Goal: Information Seeking & Learning: Learn about a topic

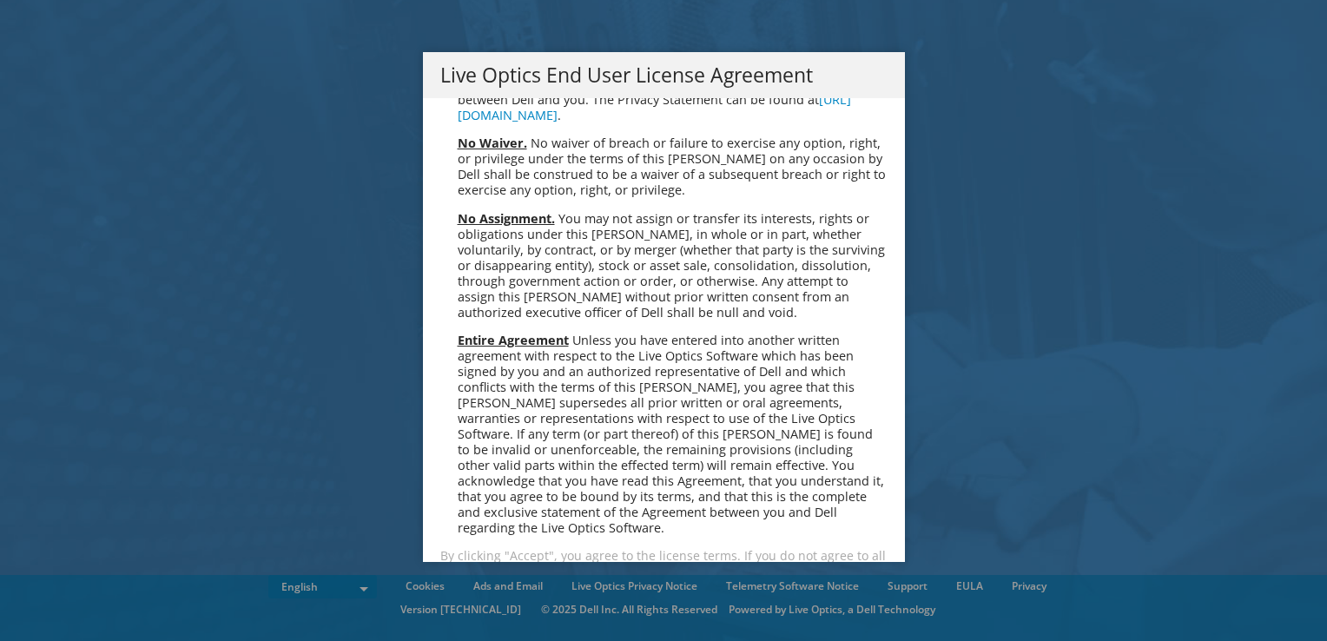
scroll to position [6568, 0]
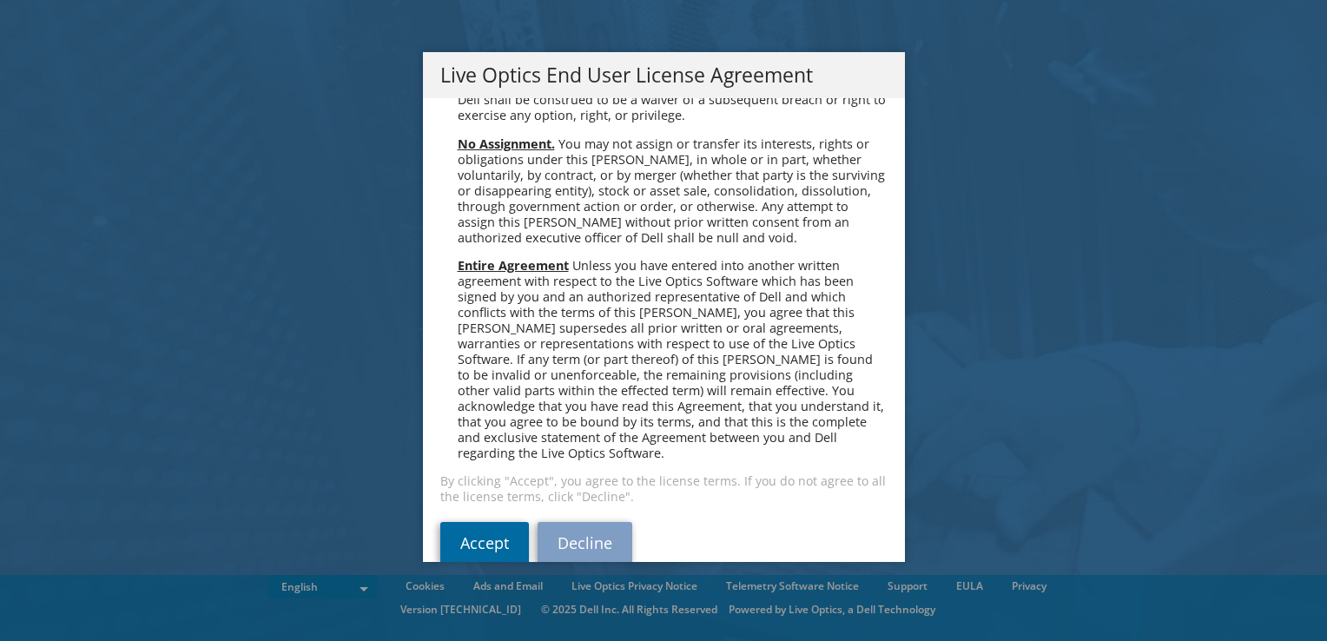
click at [478, 522] on link "Accept" at bounding box center [484, 543] width 89 height 42
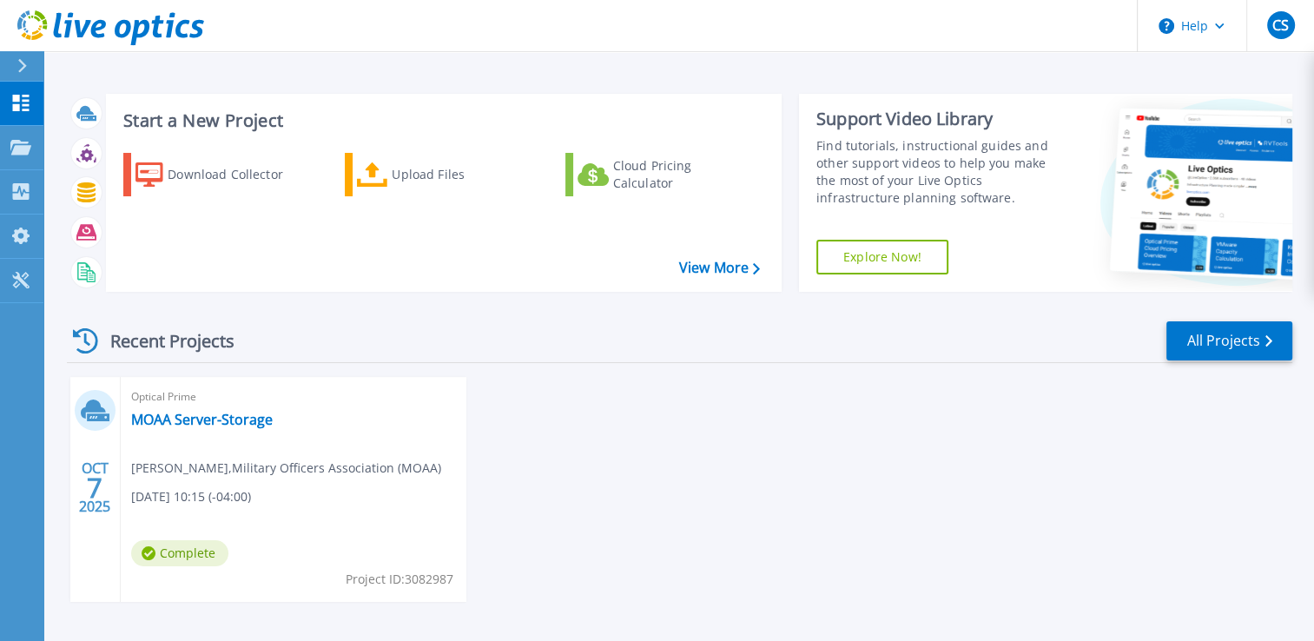
drag, startPoint x: 700, startPoint y: 347, endPoint x: 655, endPoint y: 337, distance: 46.3
click at [655, 337] on div "Recent Projects All Projects" at bounding box center [679, 341] width 1225 height 43
drag, startPoint x: 623, startPoint y: 335, endPoint x: 589, endPoint y: 334, distance: 33.9
click at [589, 334] on div "Recent Projects All Projects" at bounding box center [679, 341] width 1225 height 43
click at [209, 421] on link "MOAA Server-Storage" at bounding box center [202, 419] width 142 height 17
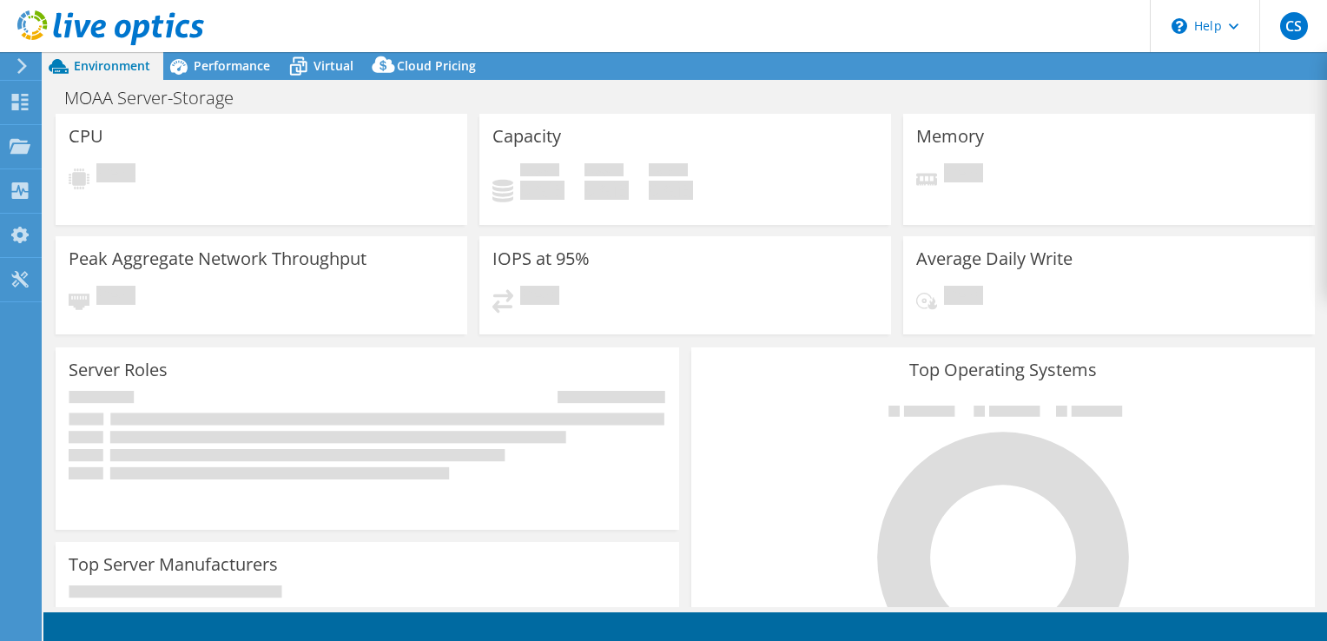
select select "USD"
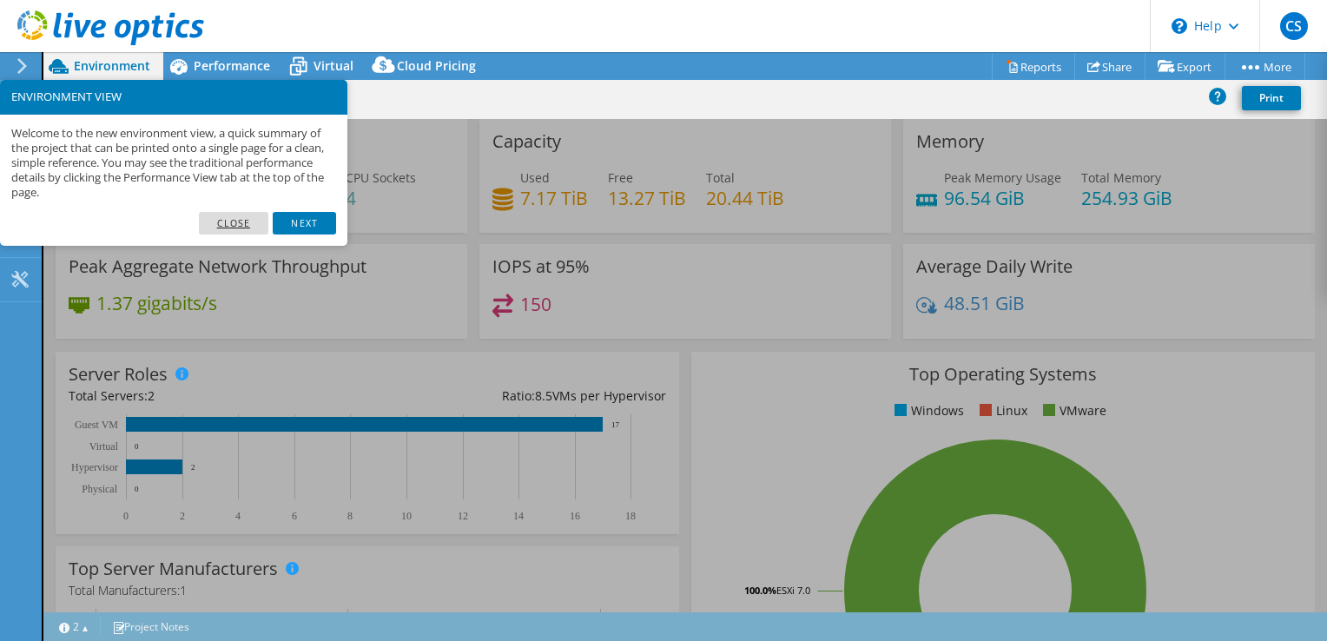
click at [227, 231] on link "Close" at bounding box center [234, 223] width 70 height 23
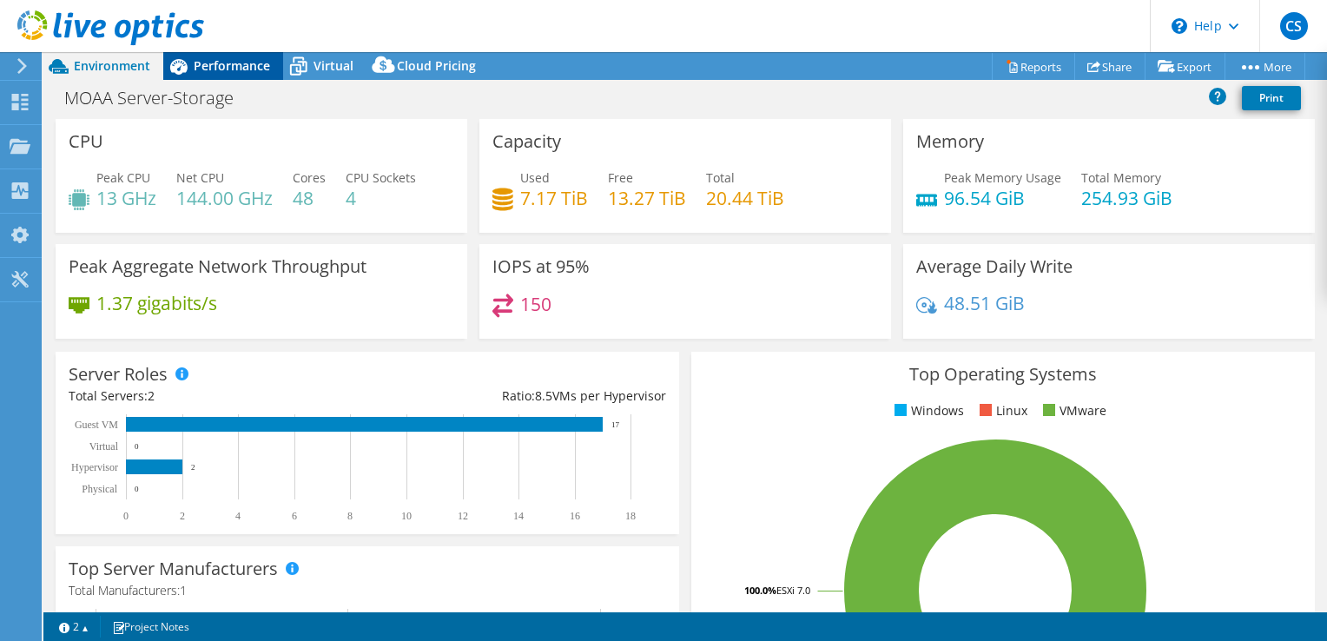
click at [217, 78] on div "Performance" at bounding box center [223, 66] width 120 height 28
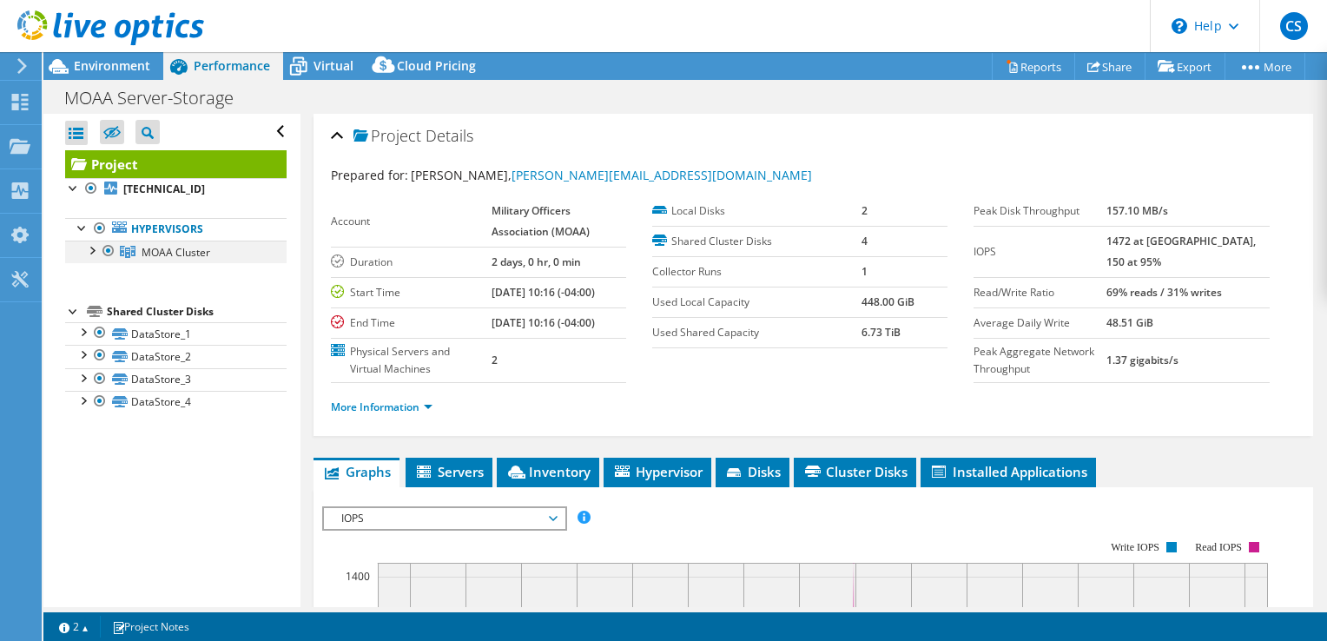
click at [90, 248] on div at bounding box center [91, 249] width 17 height 17
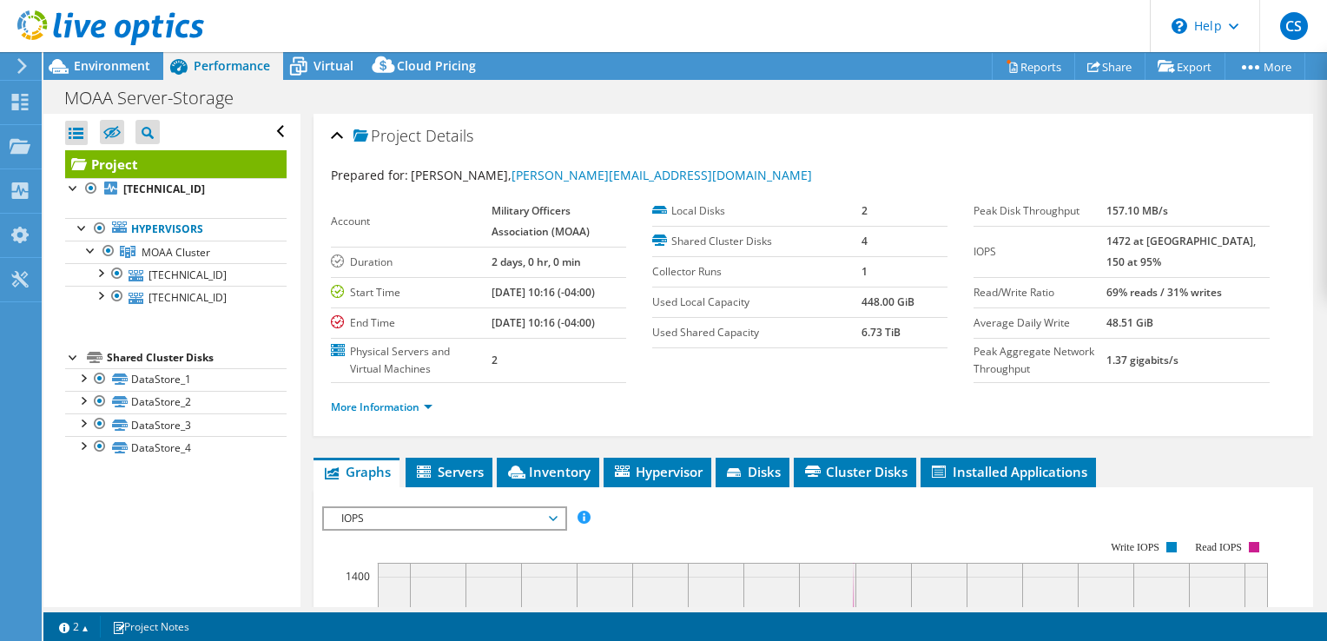
scroll to position [261, 0]
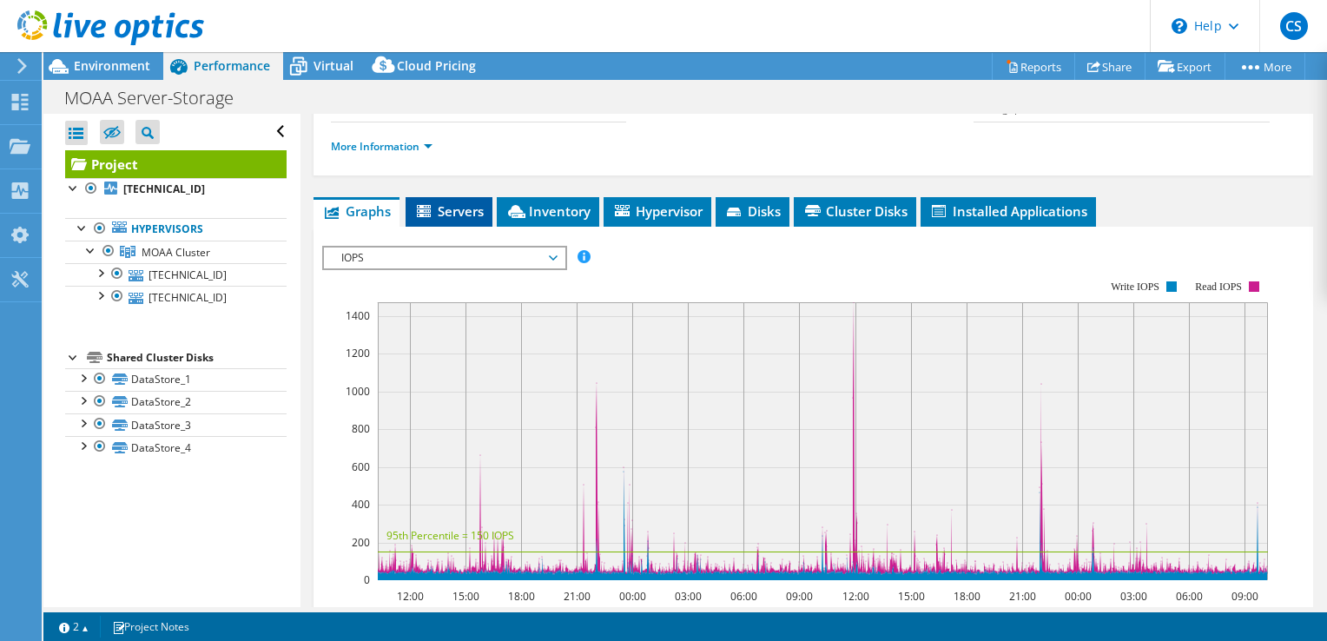
click at [472, 220] on span "Servers" at bounding box center [448, 210] width 69 height 17
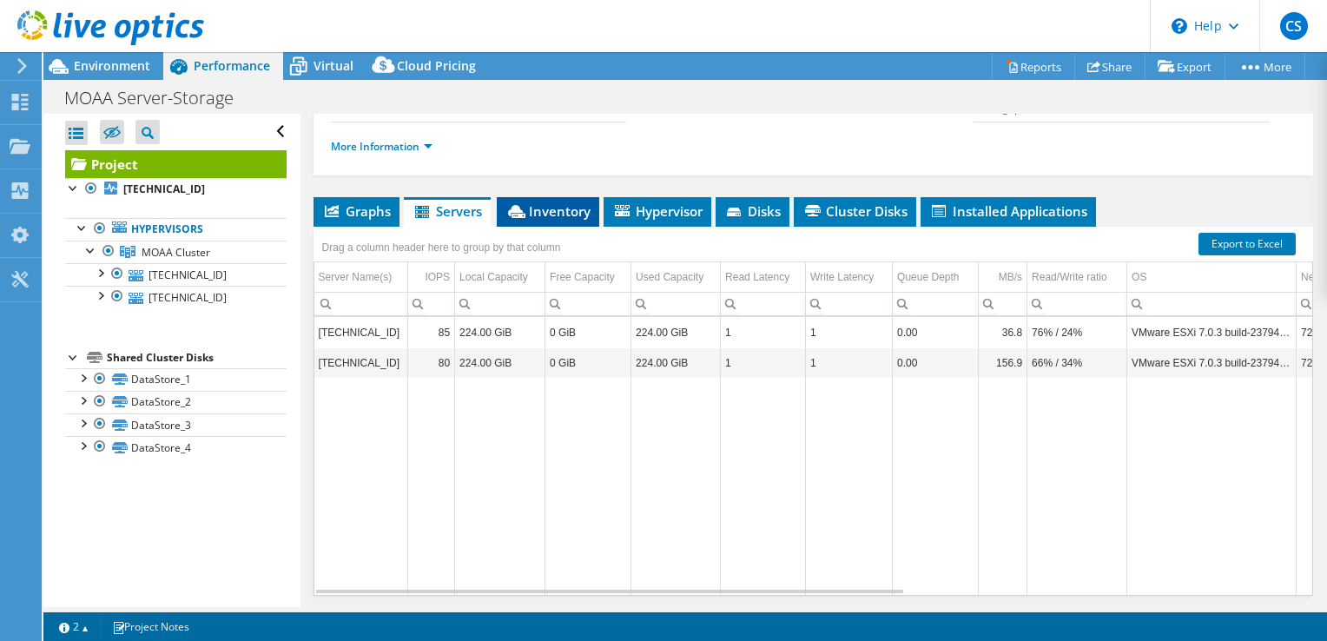
click at [567, 220] on span "Inventory" at bounding box center [547, 210] width 85 height 17
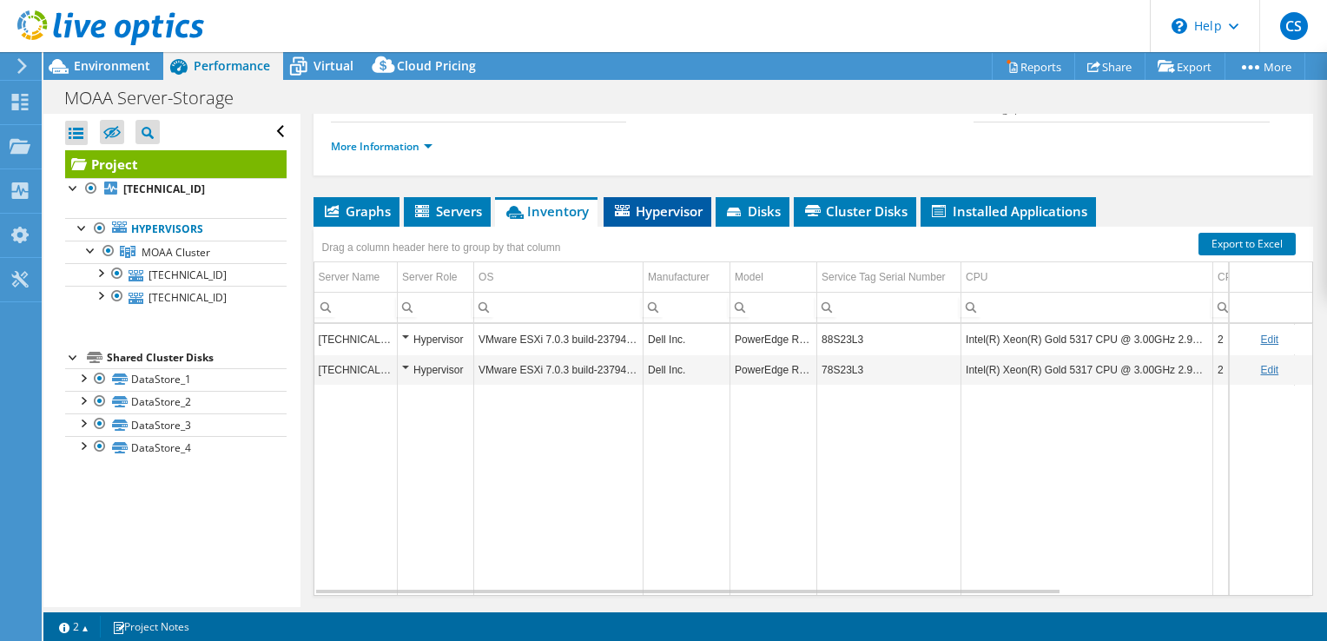
click at [649, 220] on span "Hypervisor" at bounding box center [657, 210] width 90 height 17
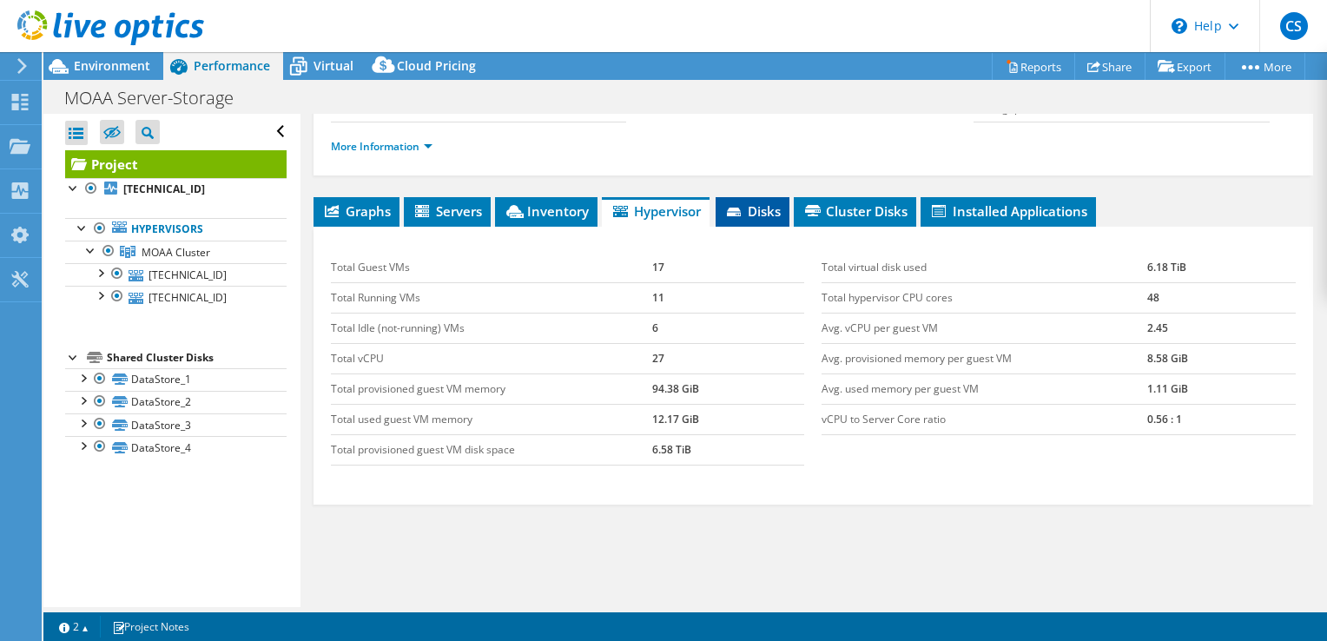
click at [750, 220] on span "Disks" at bounding box center [752, 210] width 56 height 17
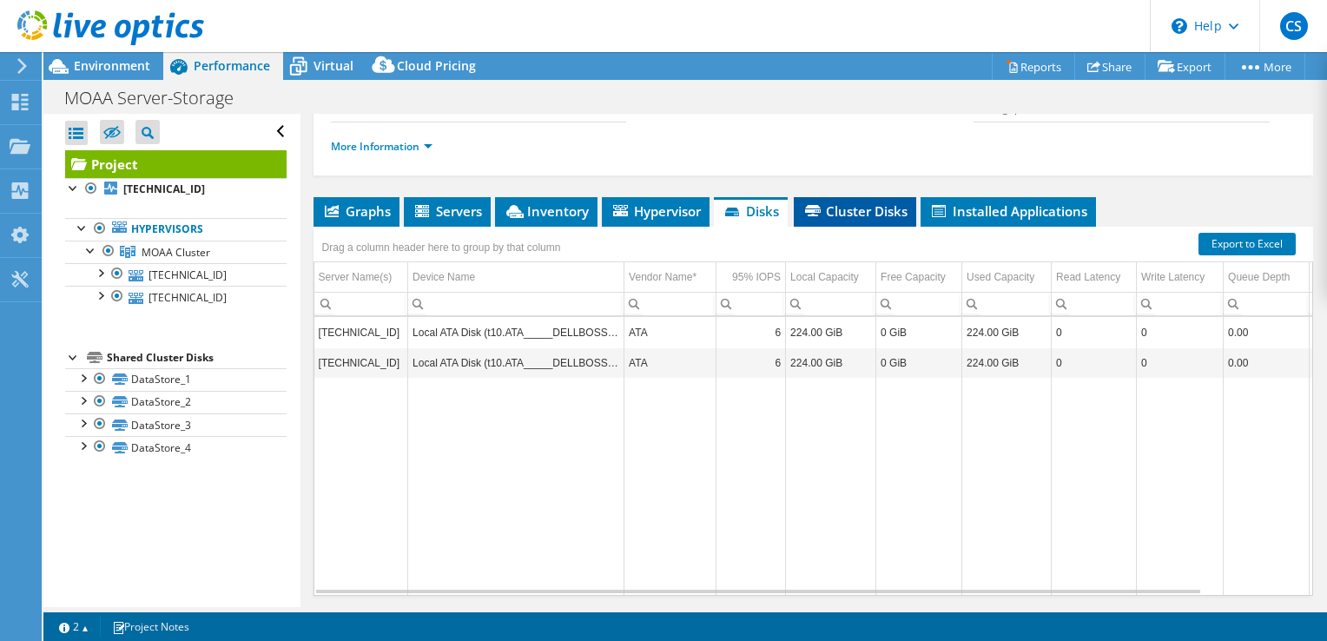
click at [864, 220] on span "Cluster Disks" at bounding box center [855, 210] width 105 height 17
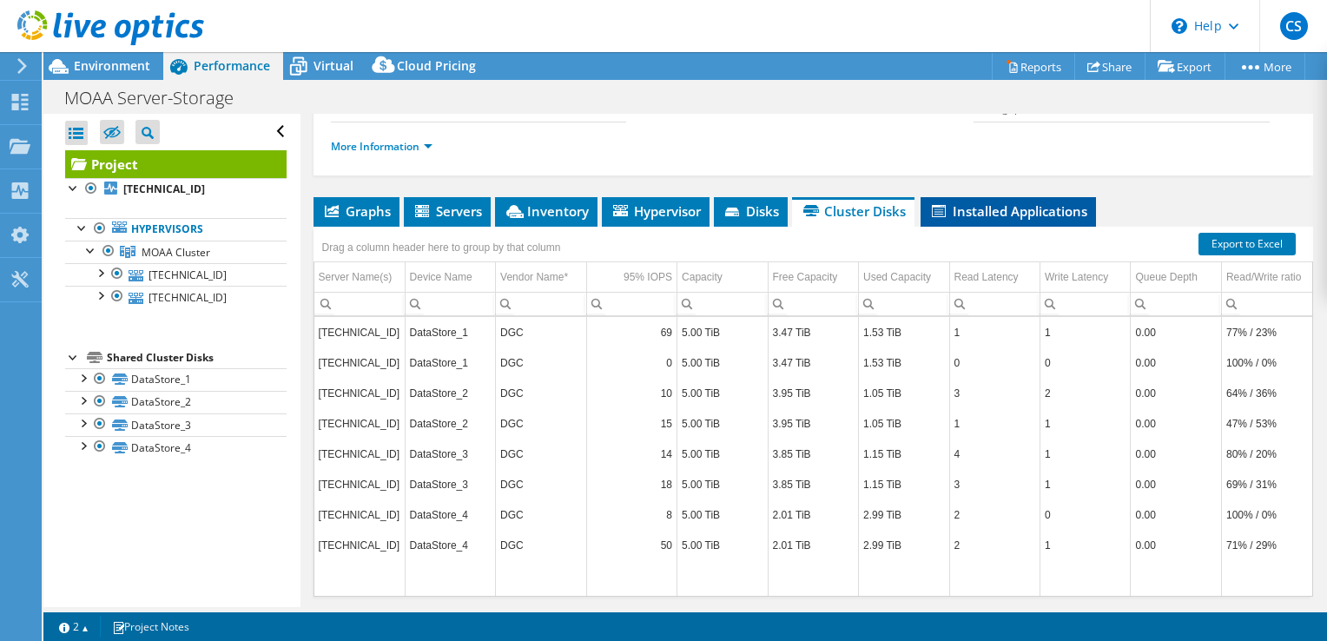
click at [971, 227] on li "Installed Applications" at bounding box center [1008, 212] width 175 height 30
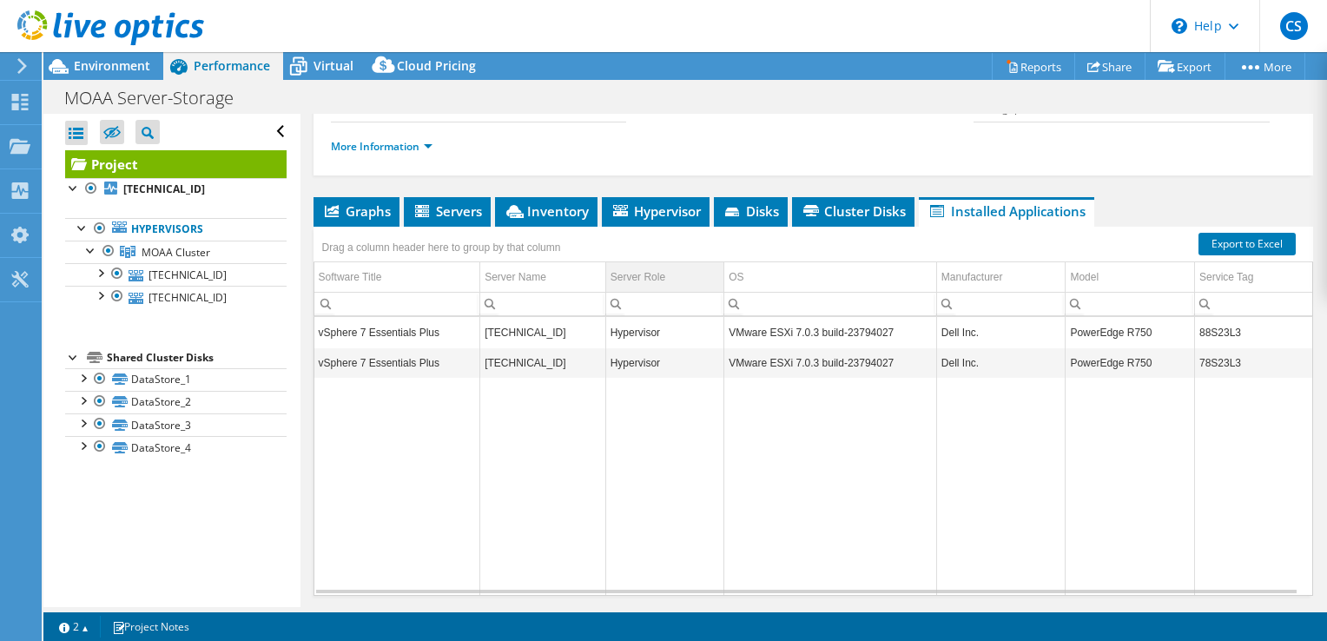
scroll to position [0, 0]
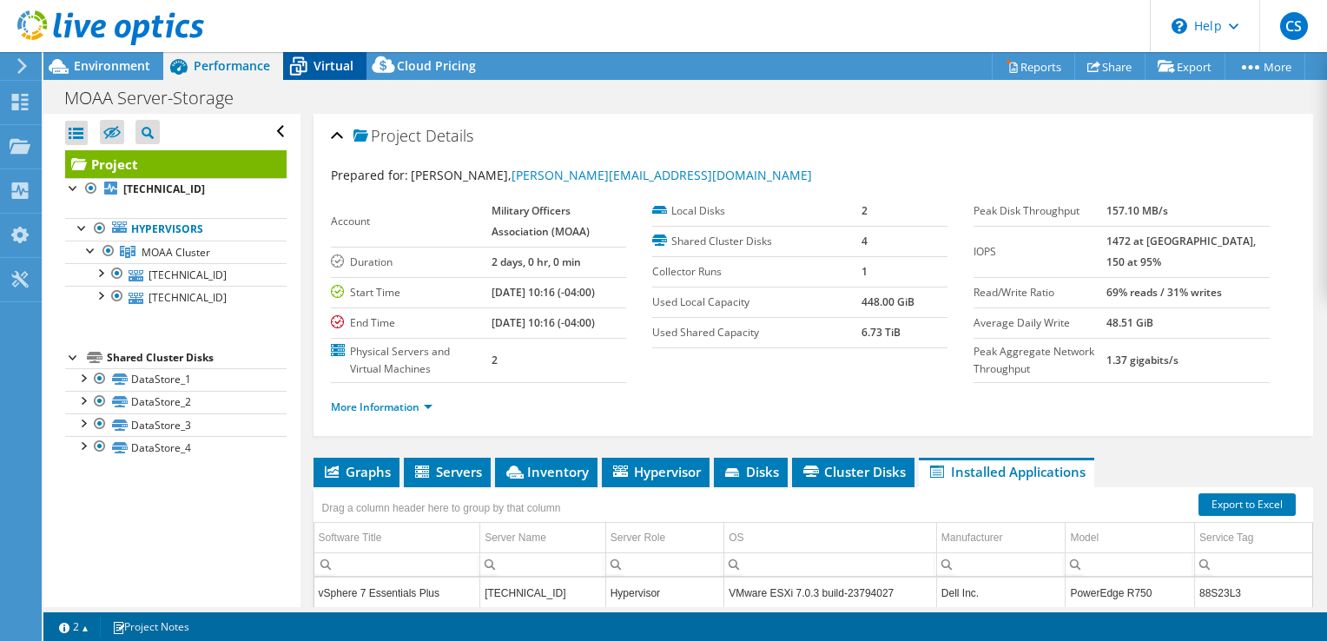
click at [333, 60] on span "Virtual" at bounding box center [334, 65] width 40 height 17
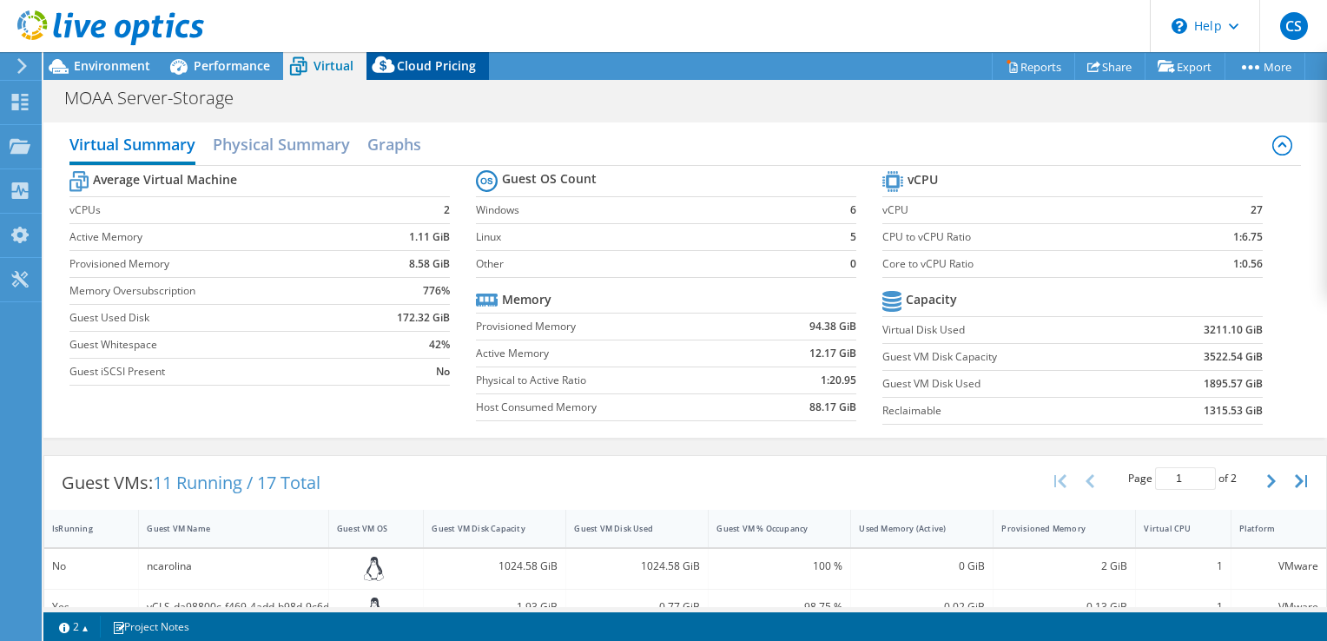
click at [433, 59] on span "Cloud Pricing" at bounding box center [436, 65] width 79 height 17
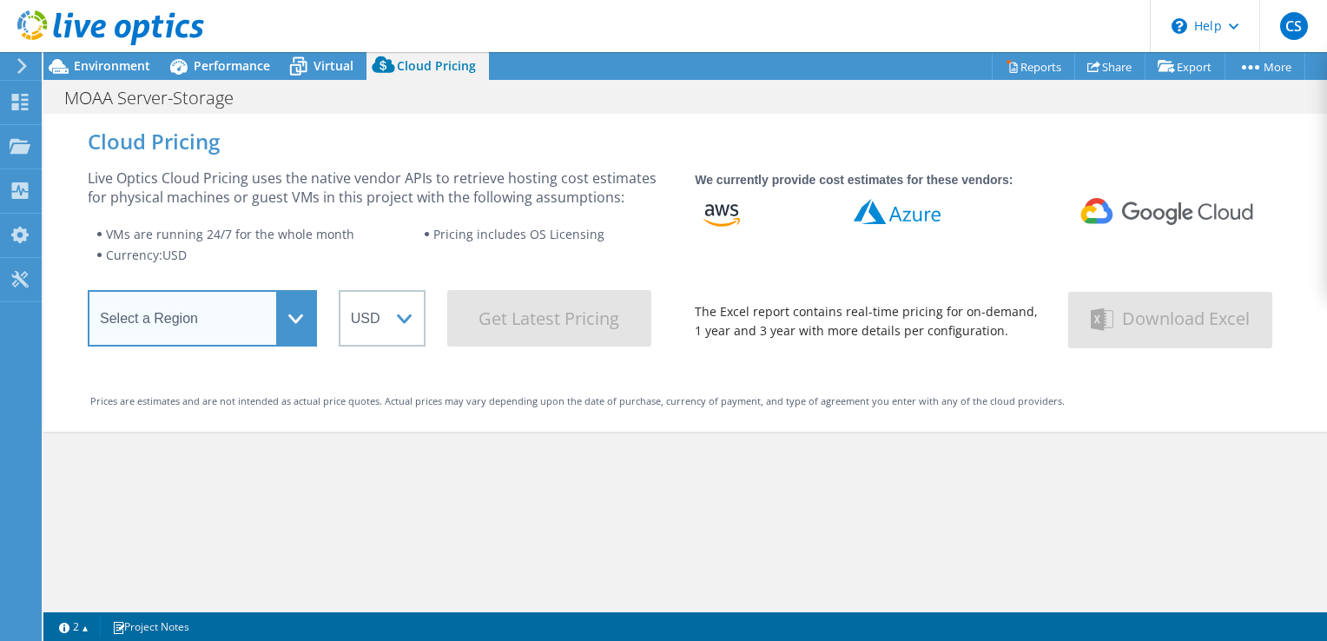
click at [275, 307] on select "Select a Region Asia Pacific (Hong Kong) Asia Pacific (Mumbai) Asia Pacific (Se…" at bounding box center [202, 318] width 229 height 56
click at [281, 310] on select "Select a Region Asia Pacific (Hong Kong) Asia Pacific (Mumbai) Asia Pacific (Se…" at bounding box center [202, 318] width 229 height 56
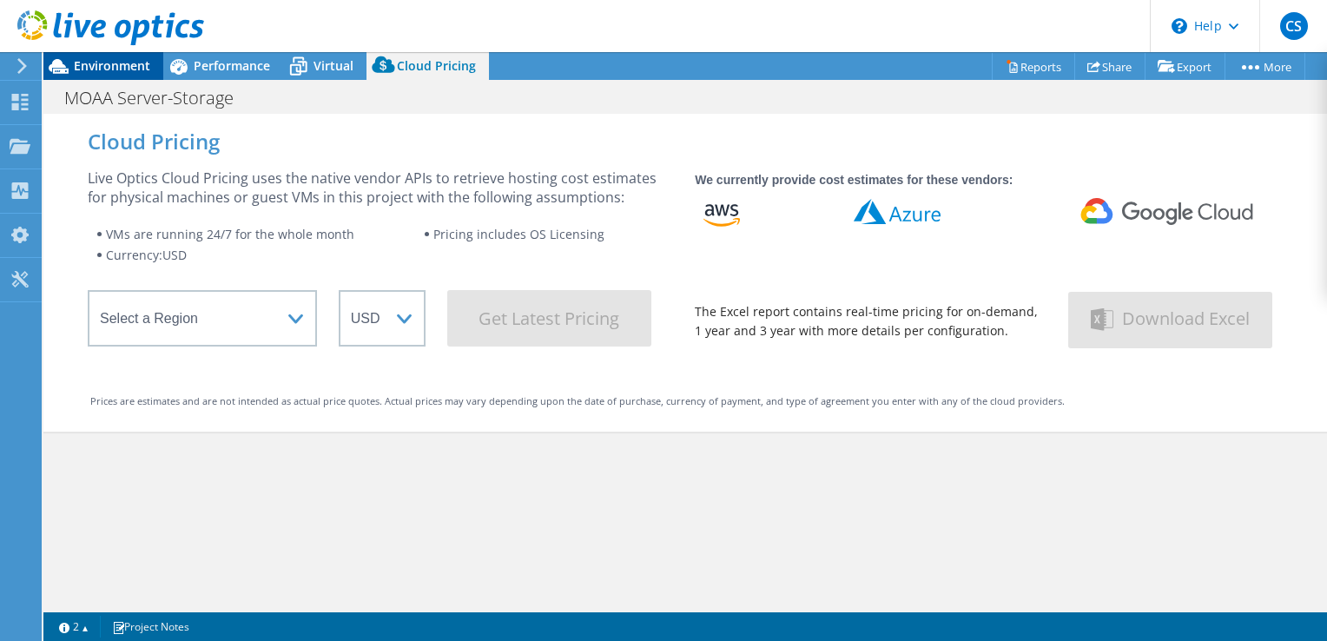
click at [101, 66] on span "Environment" at bounding box center [112, 65] width 76 height 17
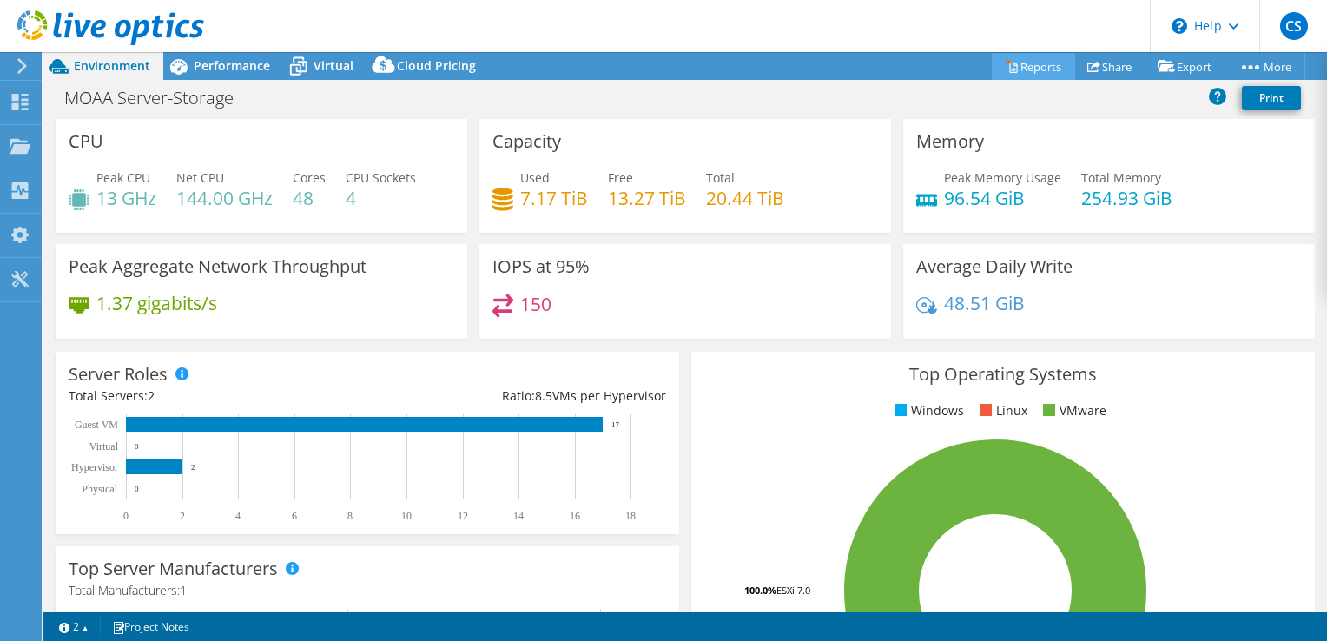
click at [1006, 68] on icon at bounding box center [1012, 66] width 13 height 13
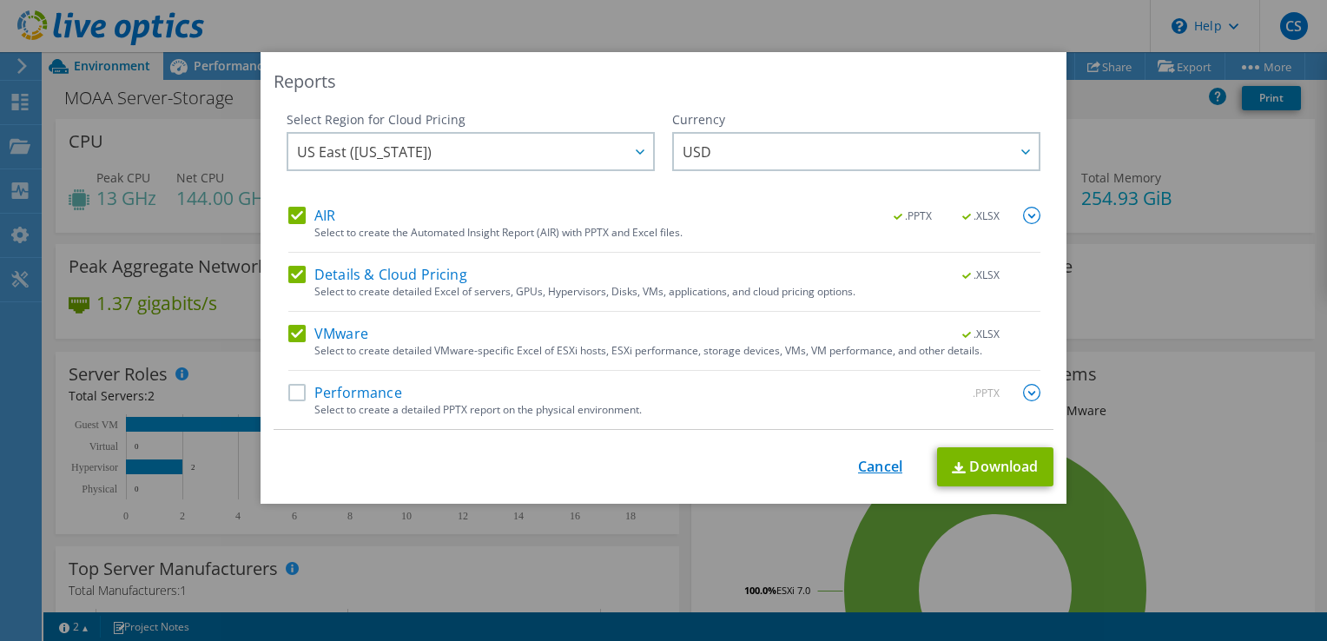
click at [875, 461] on link "Cancel" at bounding box center [880, 467] width 44 height 17
